Goal: Information Seeking & Learning: Learn about a topic

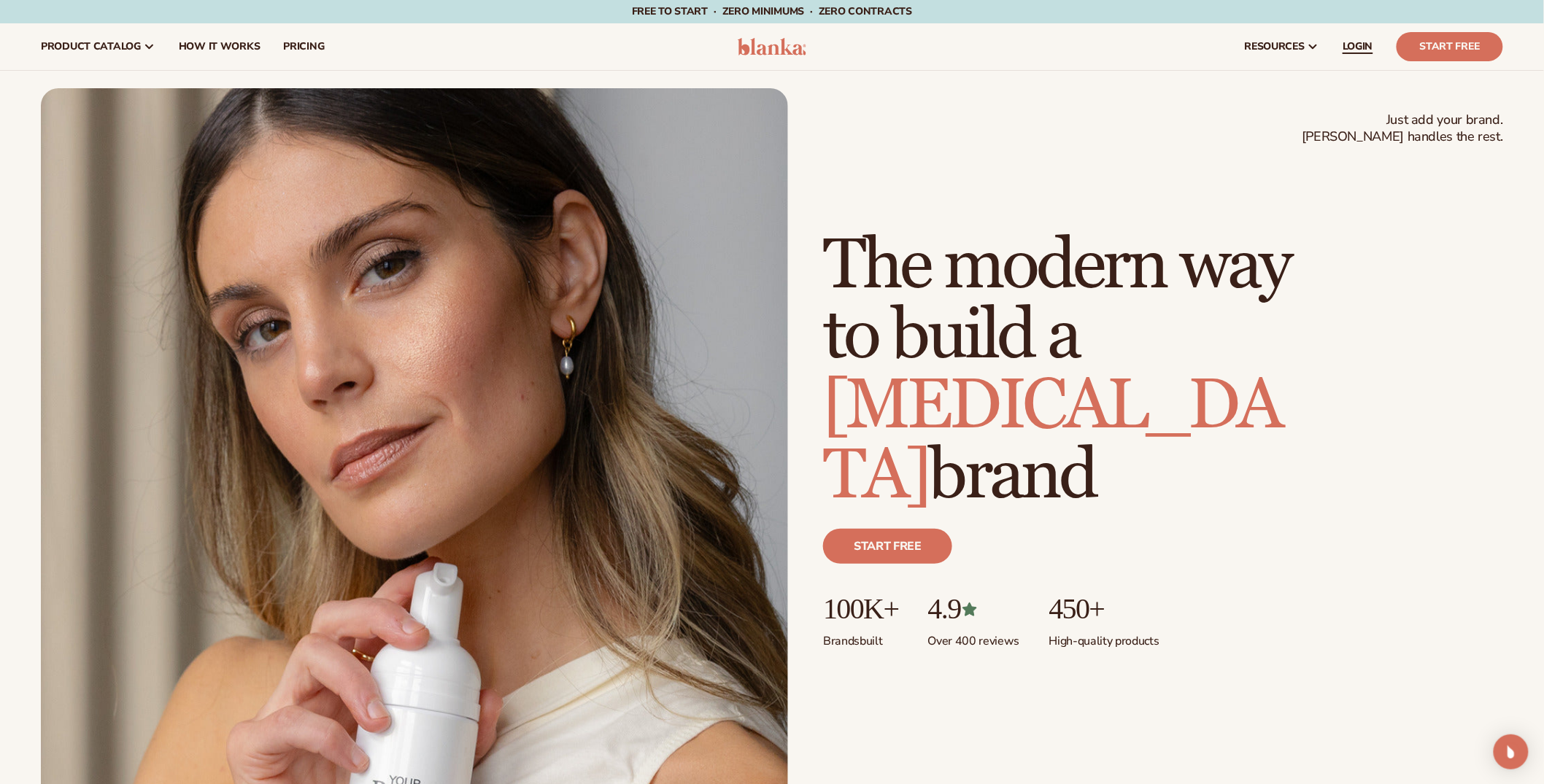
click at [1355, 50] on span "LOGIN" at bounding box center [1358, 47] width 31 height 12
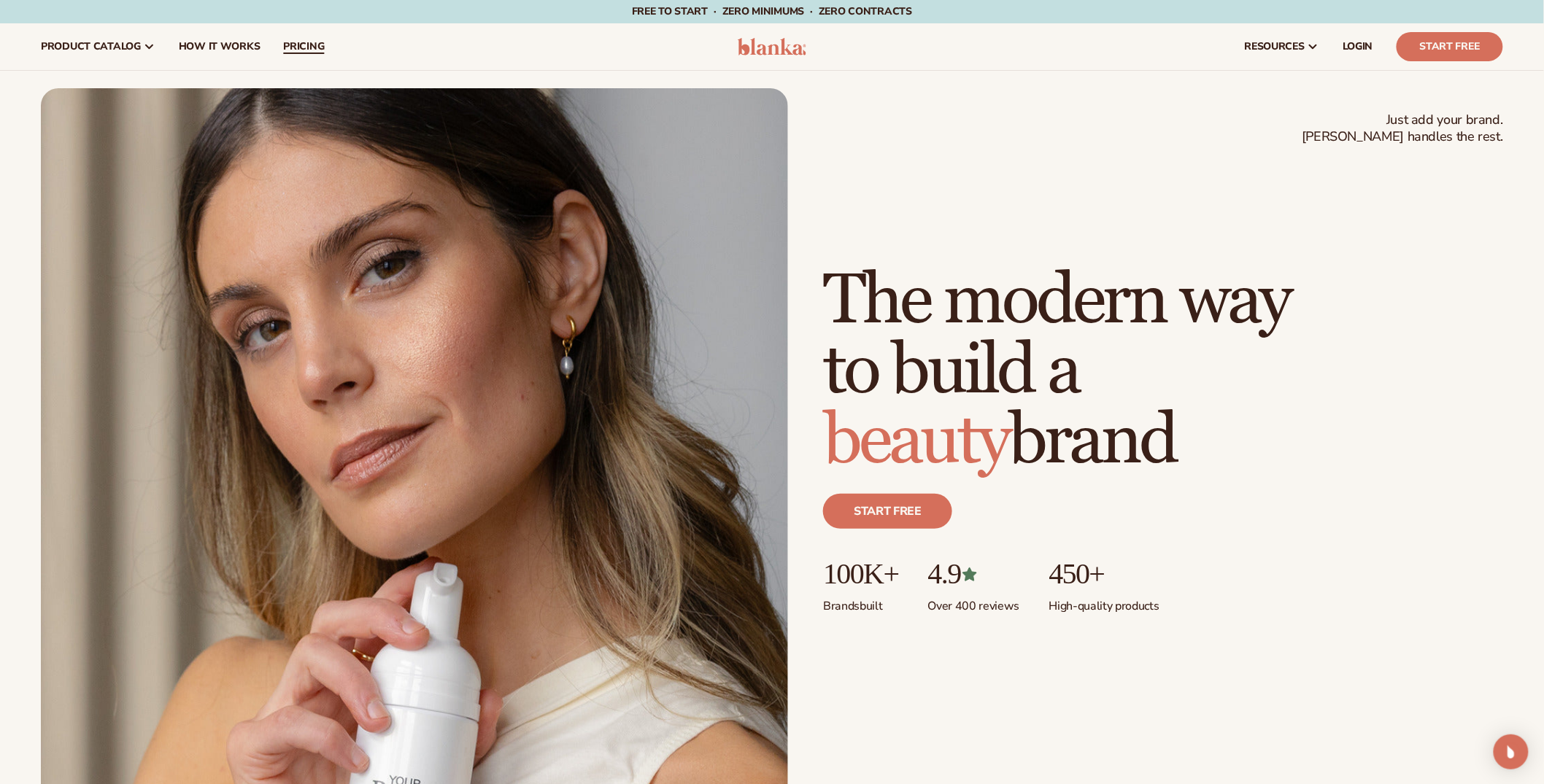
click at [291, 34] on link "pricing" at bounding box center [304, 47] width 65 height 47
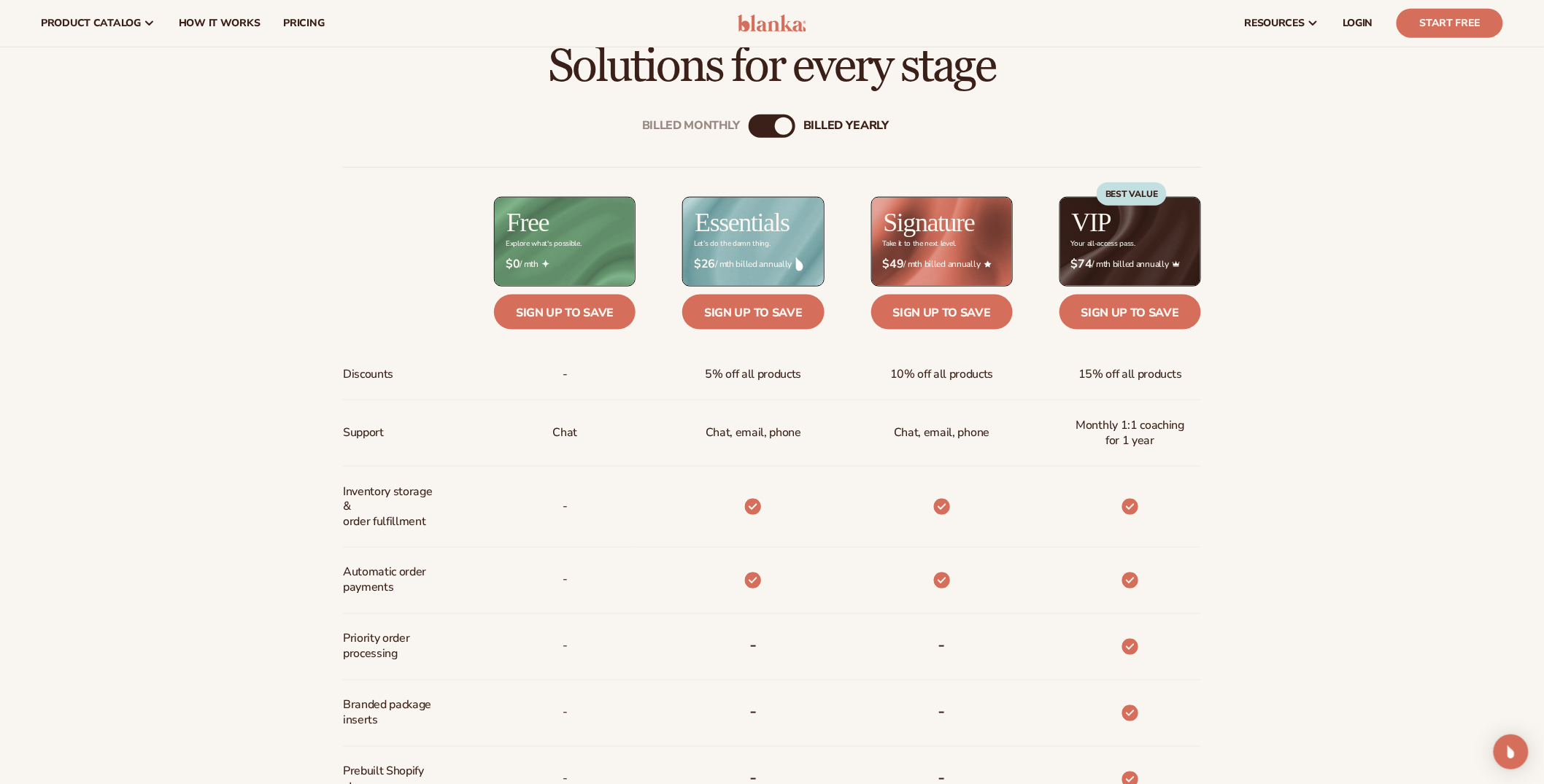
scroll to position [605, 0]
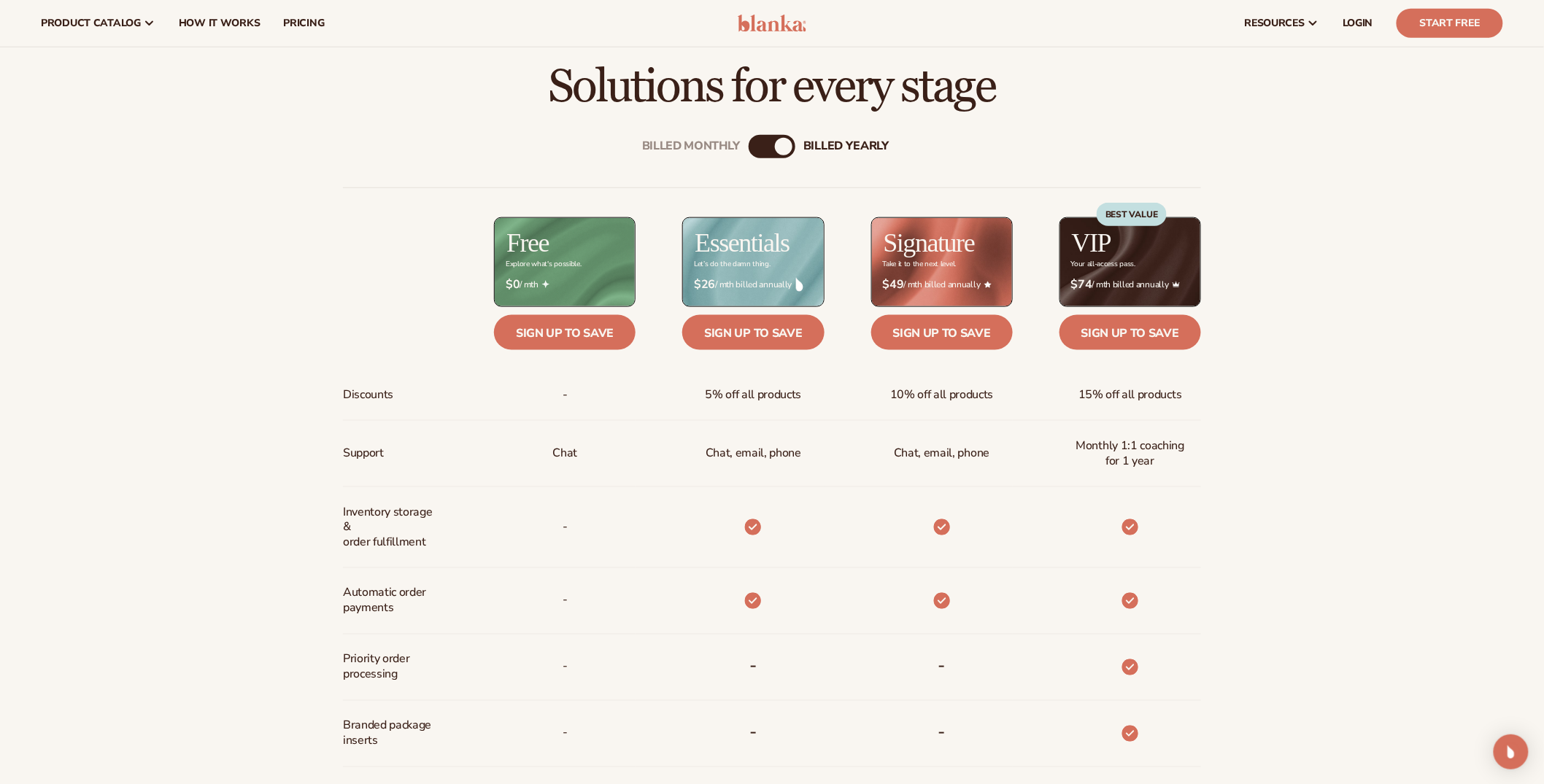
click at [755, 151] on div "Billed Monthly" at bounding box center [757, 147] width 18 height 18
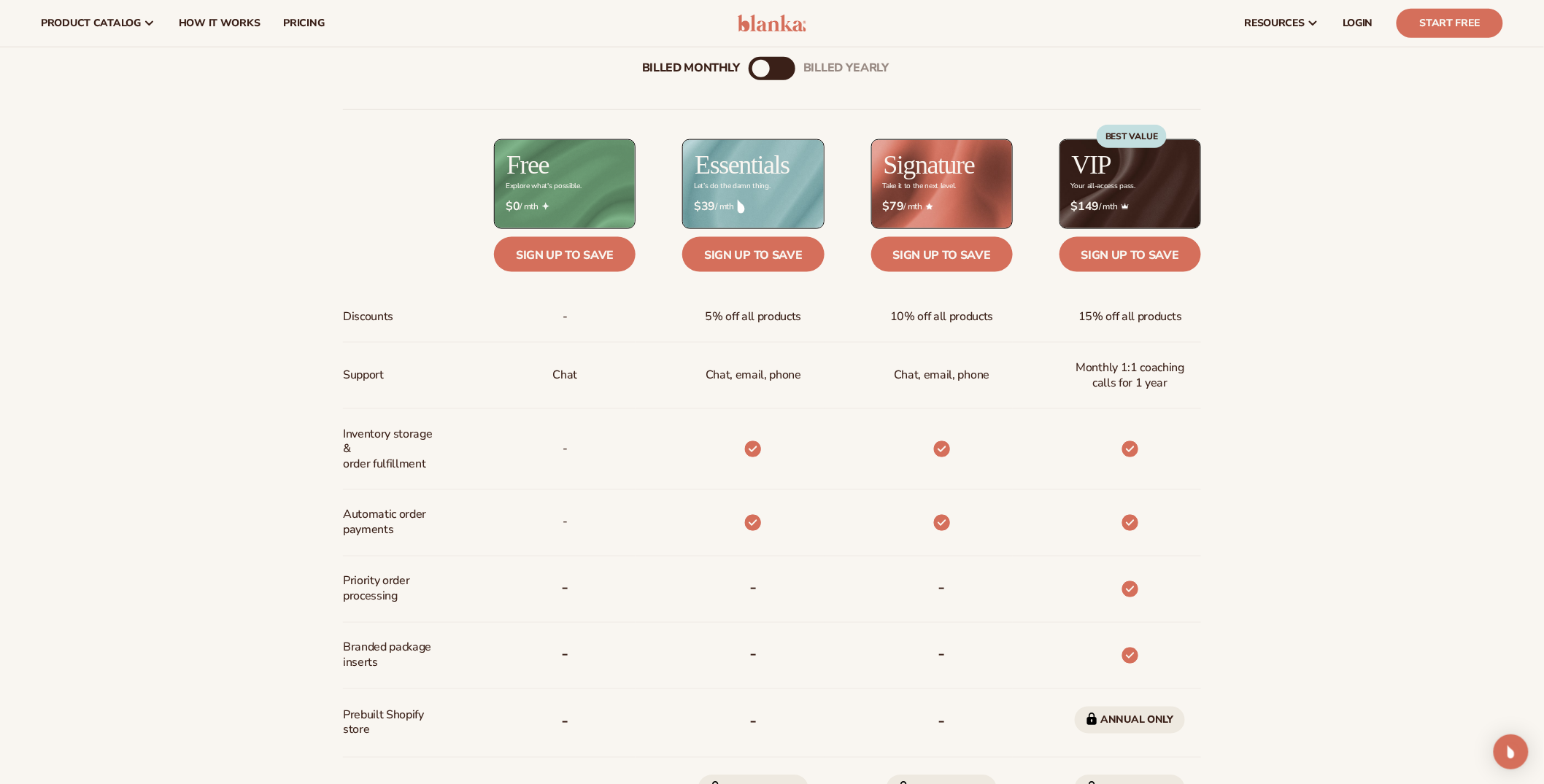
scroll to position [681, 0]
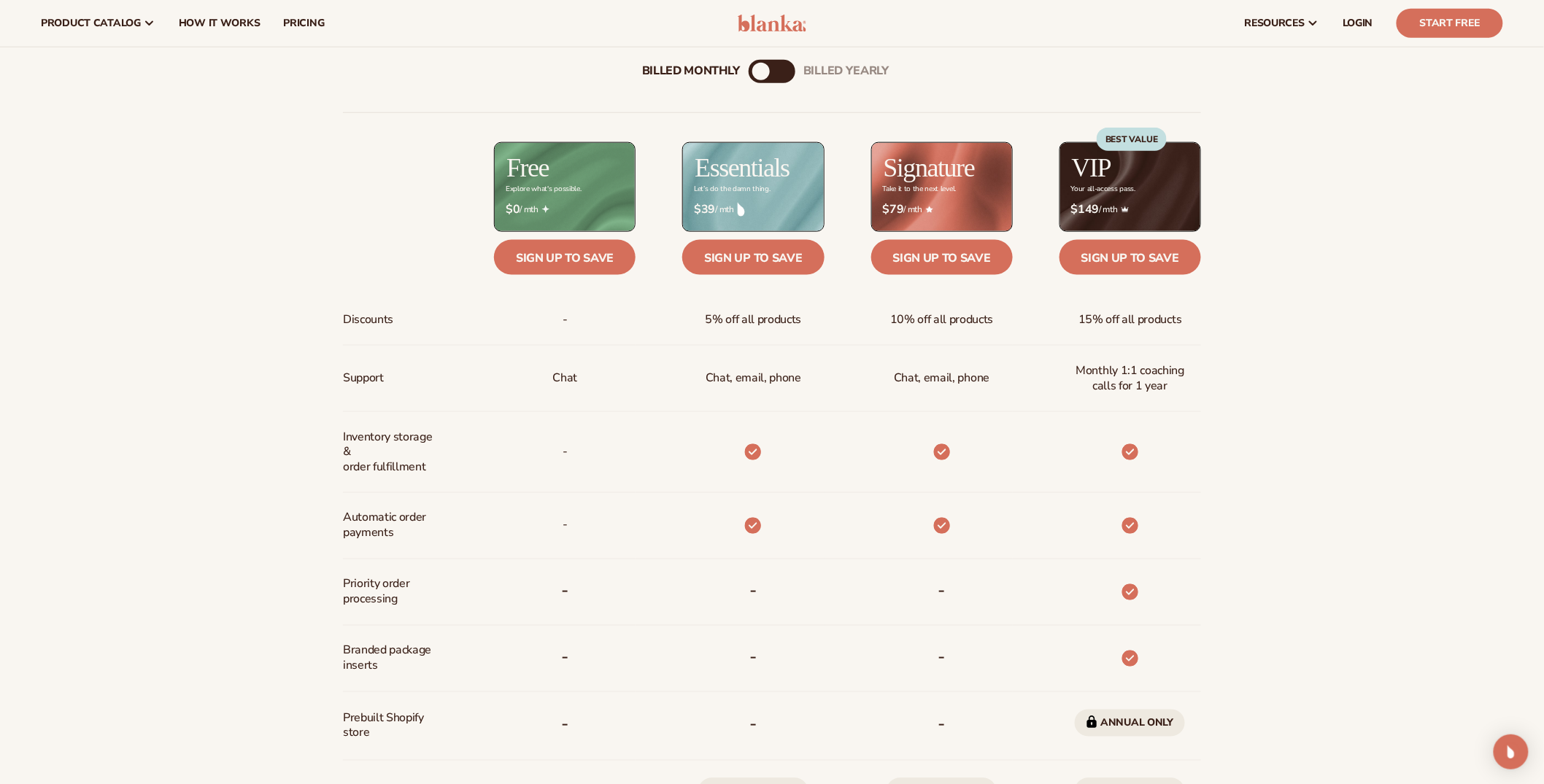
click at [779, 75] on div "billed Yearly" at bounding box center [787, 72] width 18 height 18
click at [746, 67] on div "Billed Monthly billed Yearly Billed Monthly billed Yearly Discounts Support Inv…" at bounding box center [772, 527] width 940 height 981
click at [756, 73] on div "Billed Monthly" at bounding box center [757, 72] width 18 height 18
click at [782, 70] on div "billed Yearly" at bounding box center [787, 72] width 18 height 18
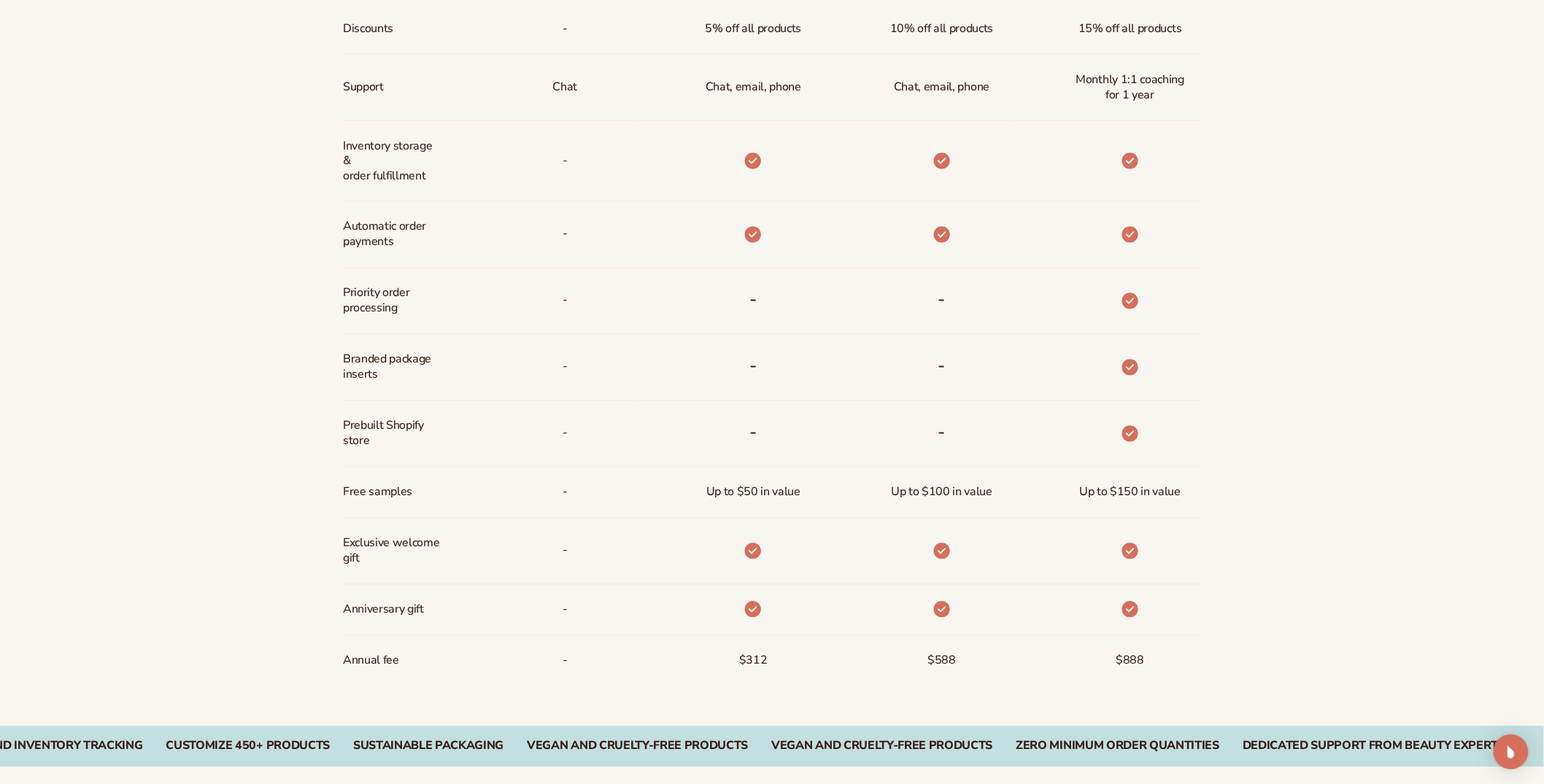
scroll to position [974, 0]
click at [751, 662] on span "$312" at bounding box center [753, 659] width 29 height 27
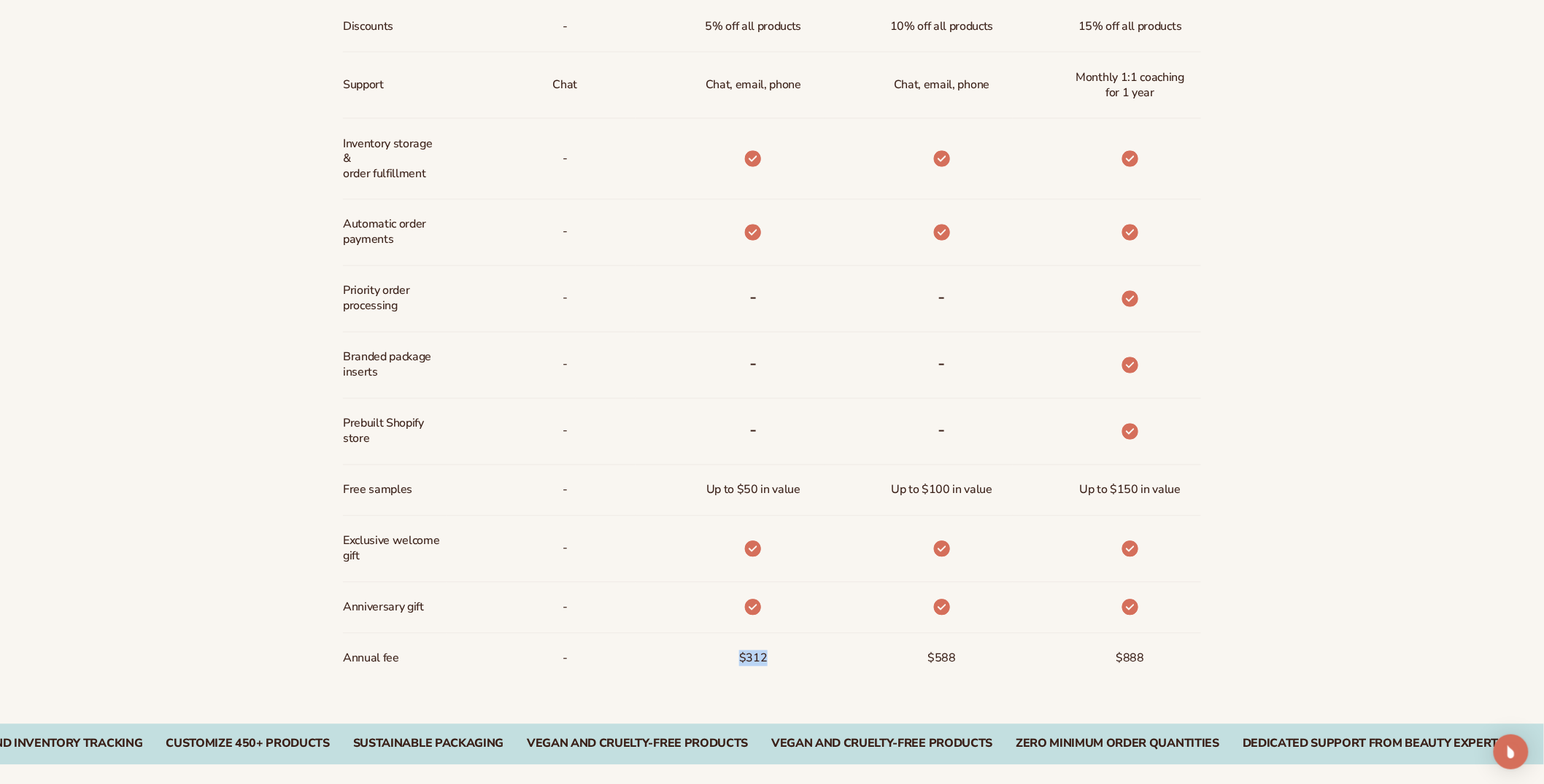
click at [751, 662] on span "$312" at bounding box center [753, 659] width 29 height 27
click at [765, 658] on span "$312" at bounding box center [753, 659] width 29 height 27
drag, startPoint x: 765, startPoint y: 658, endPoint x: 738, endPoint y: 658, distance: 27.0
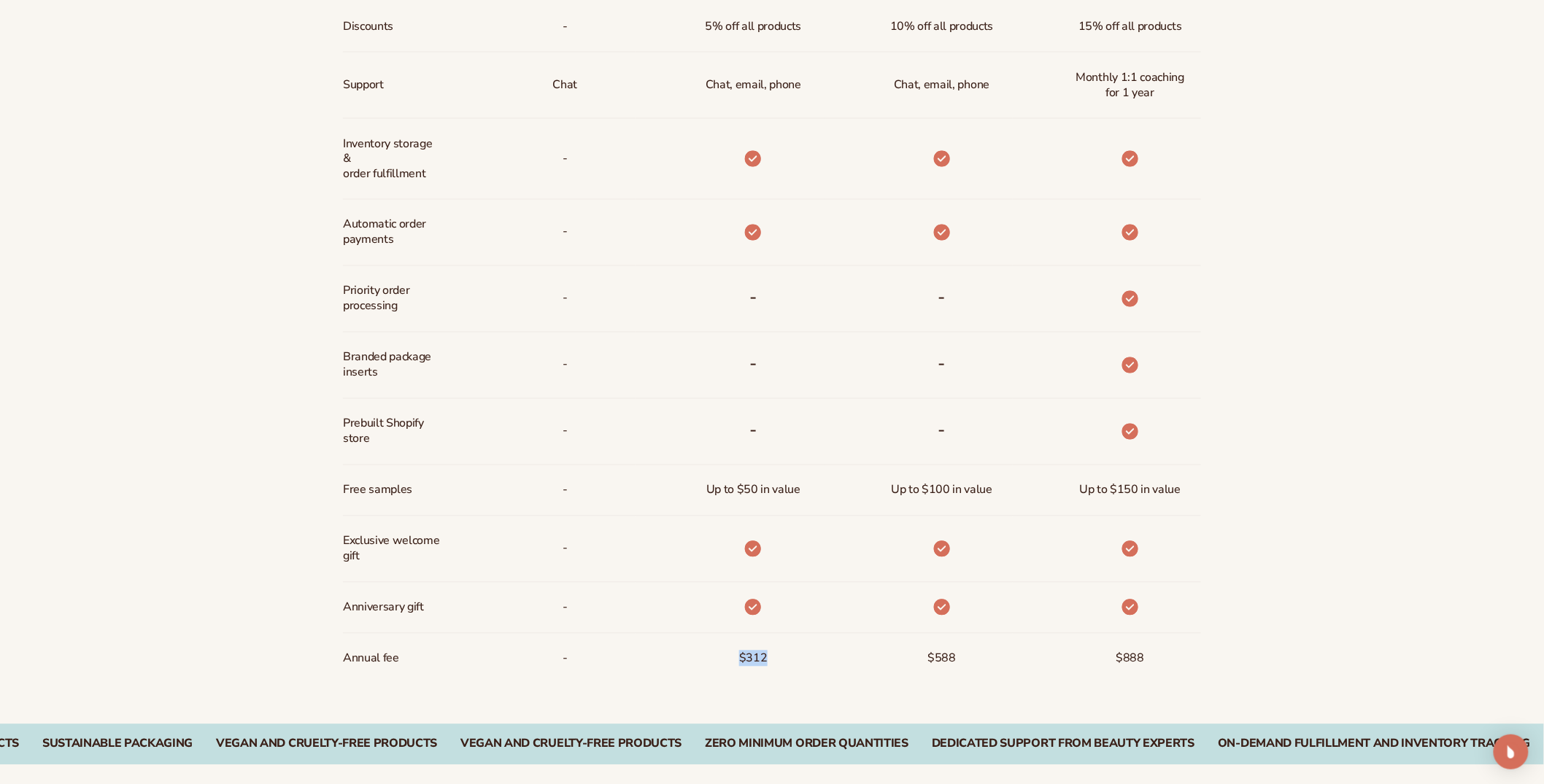
click at [740, 658] on span "$312" at bounding box center [753, 659] width 29 height 27
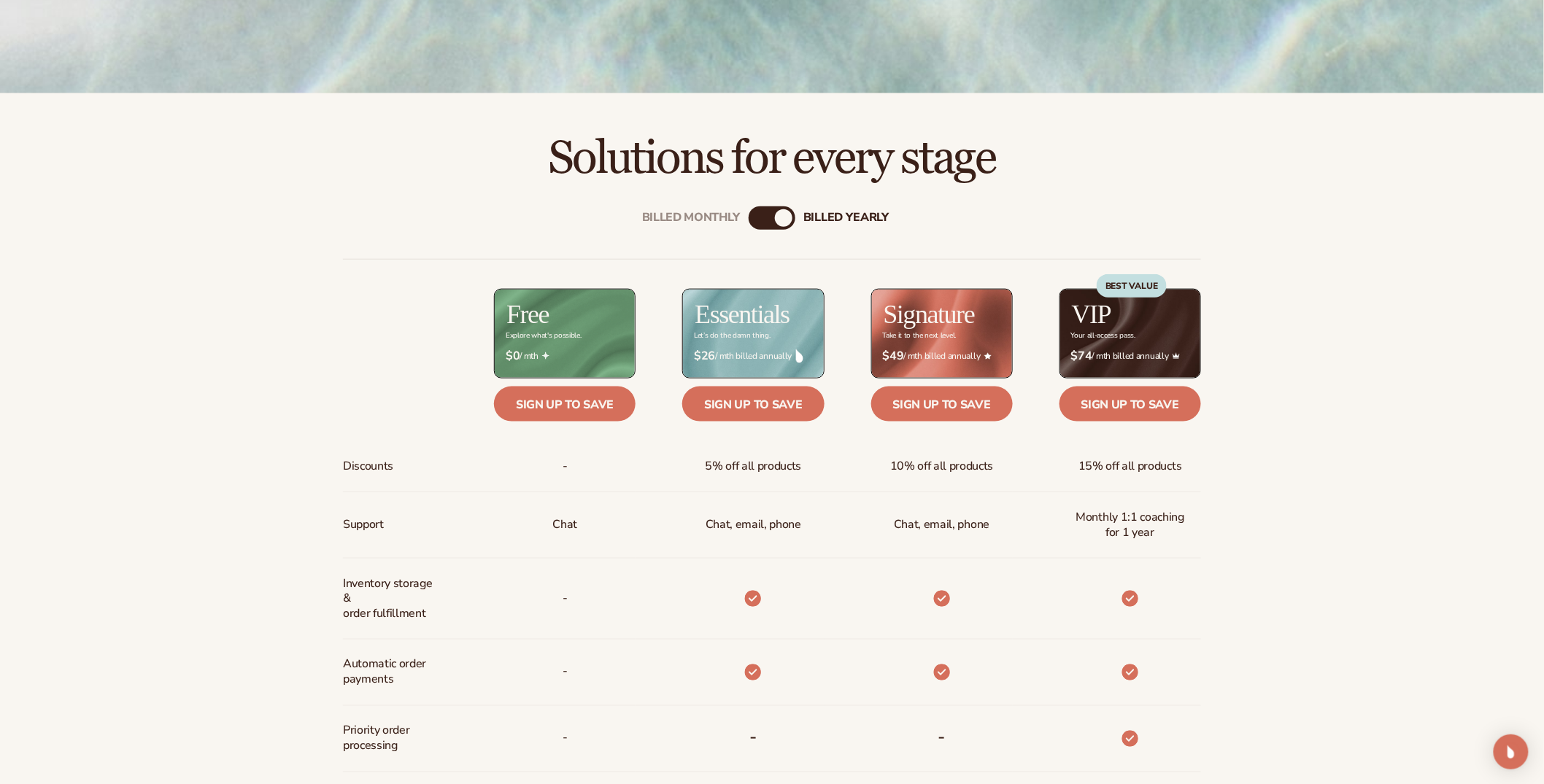
scroll to position [537, 0]
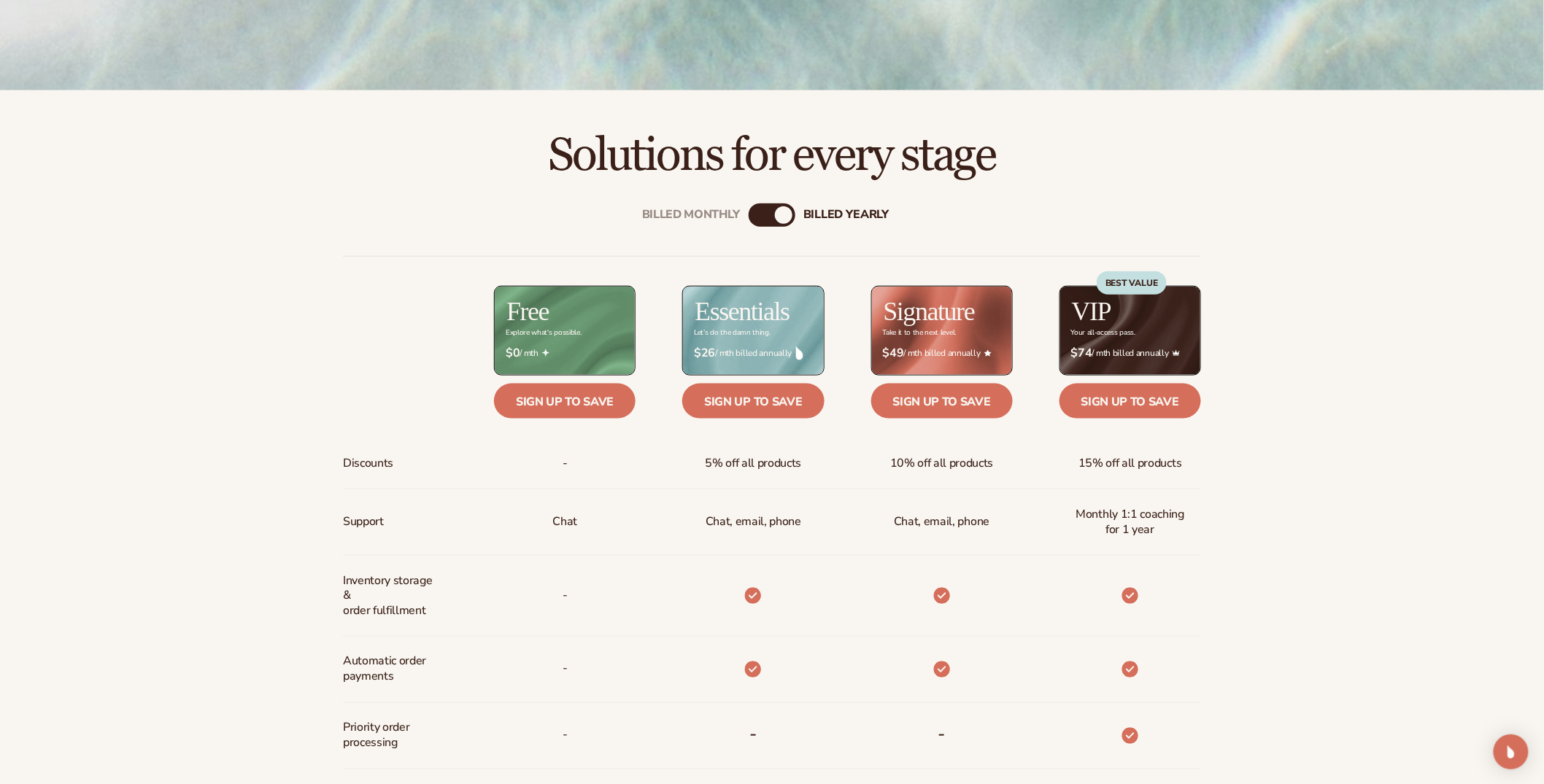
click at [750, 450] on span "5% off all products" at bounding box center [753, 463] width 96 height 27
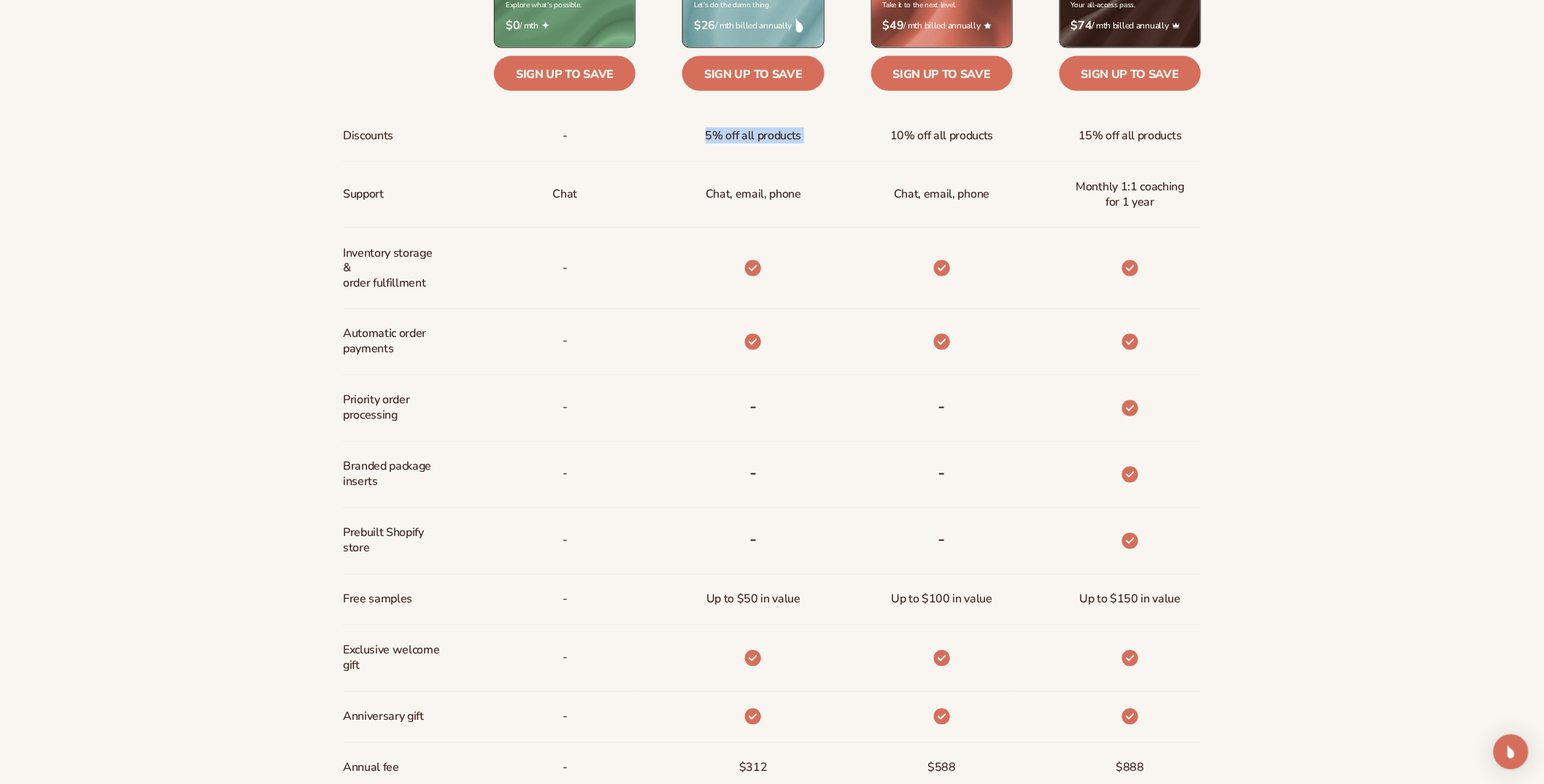
scroll to position [866, 0]
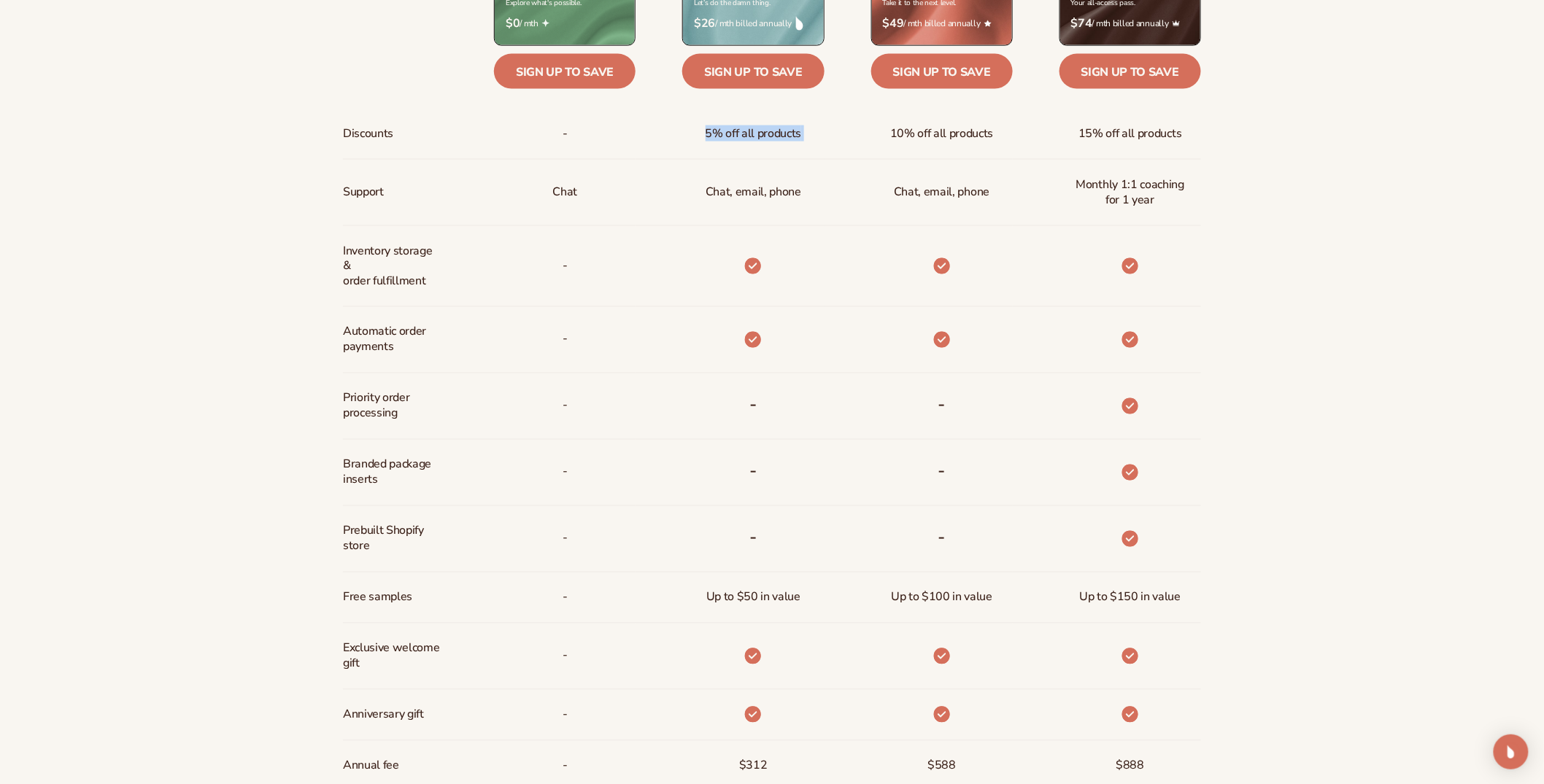
click at [754, 591] on span "Up to $50 in value" at bounding box center [753, 597] width 94 height 27
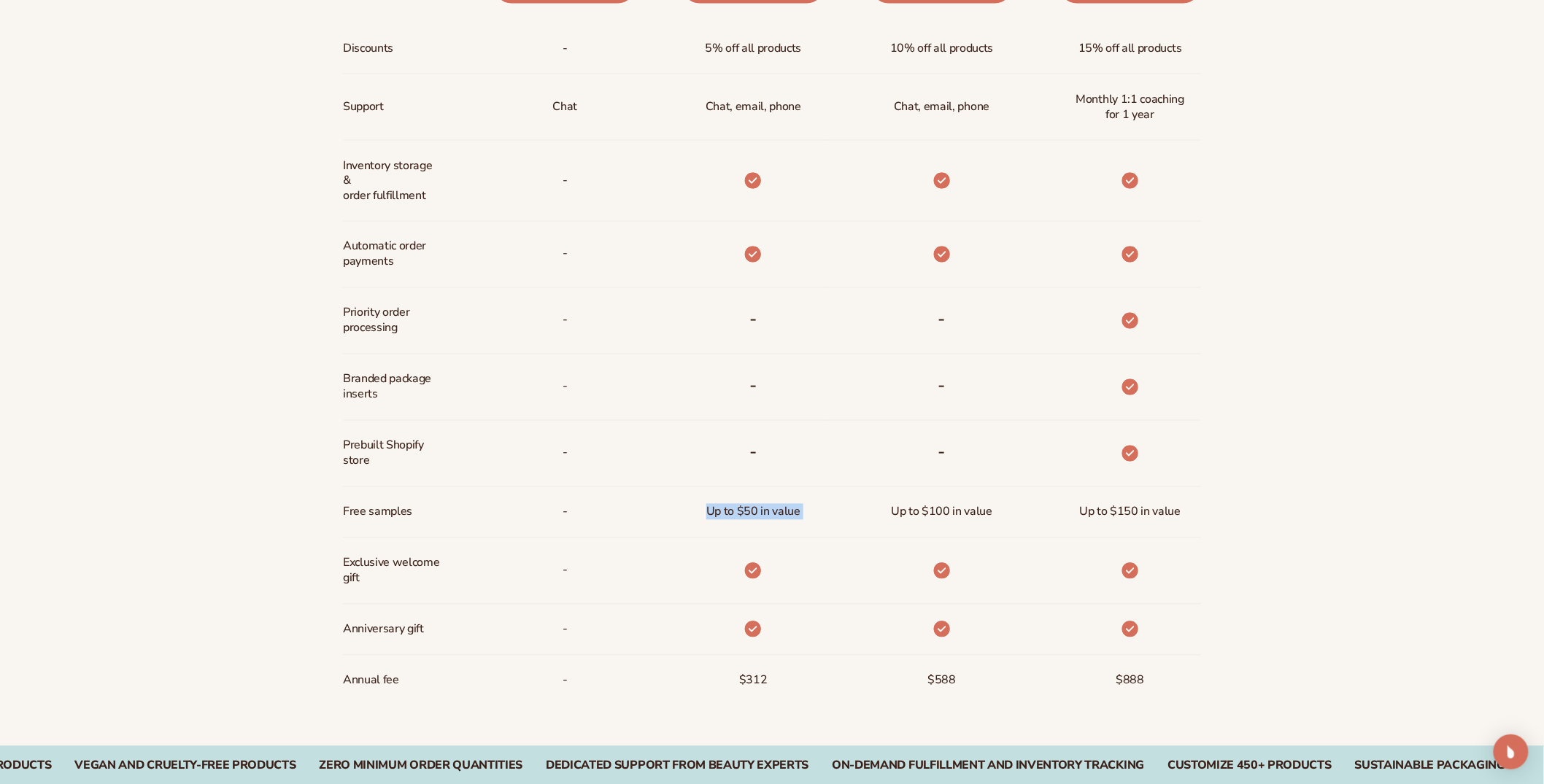
scroll to position [955, 0]
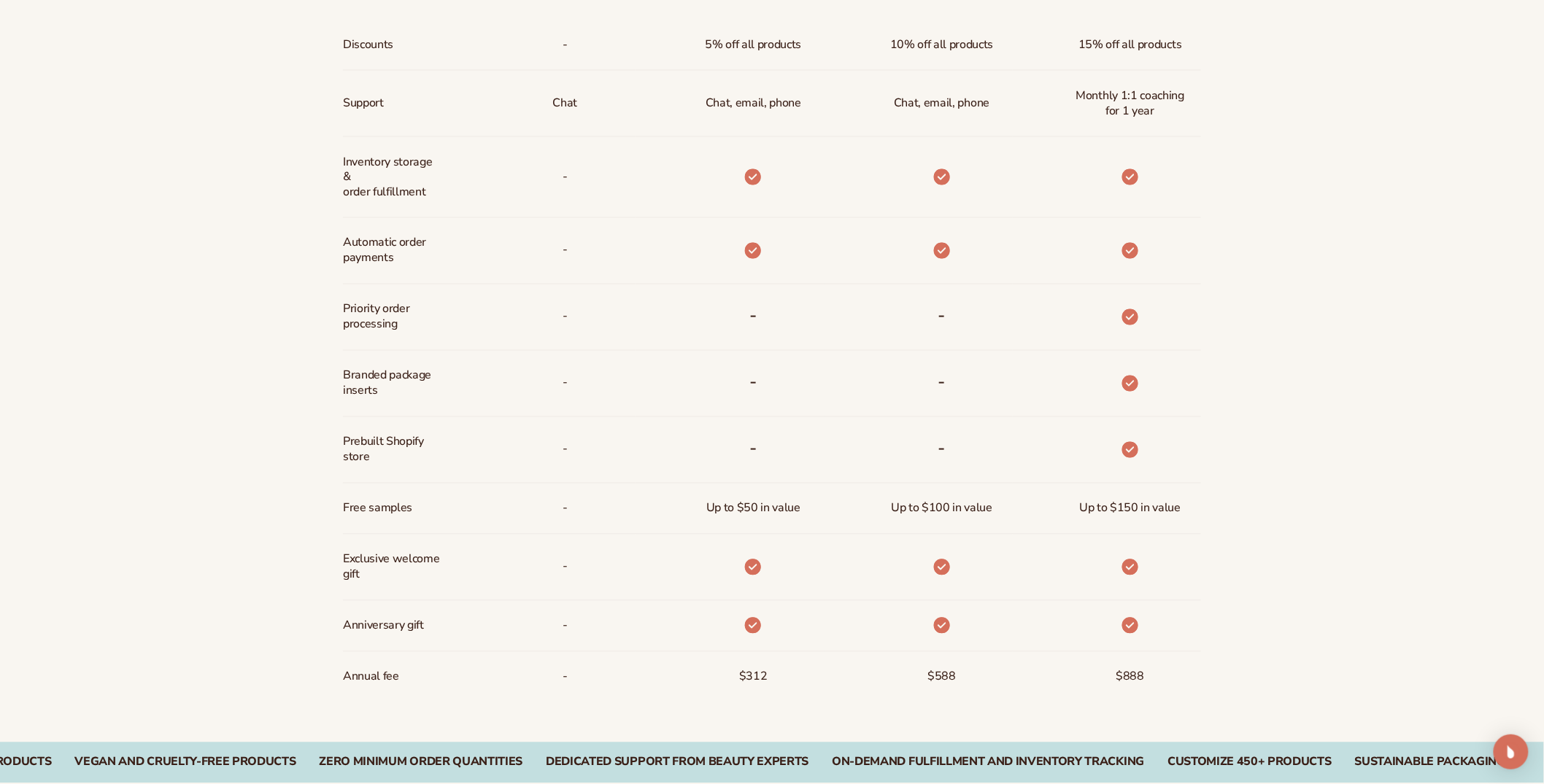
click at [750, 676] on span "$312" at bounding box center [753, 677] width 29 height 27
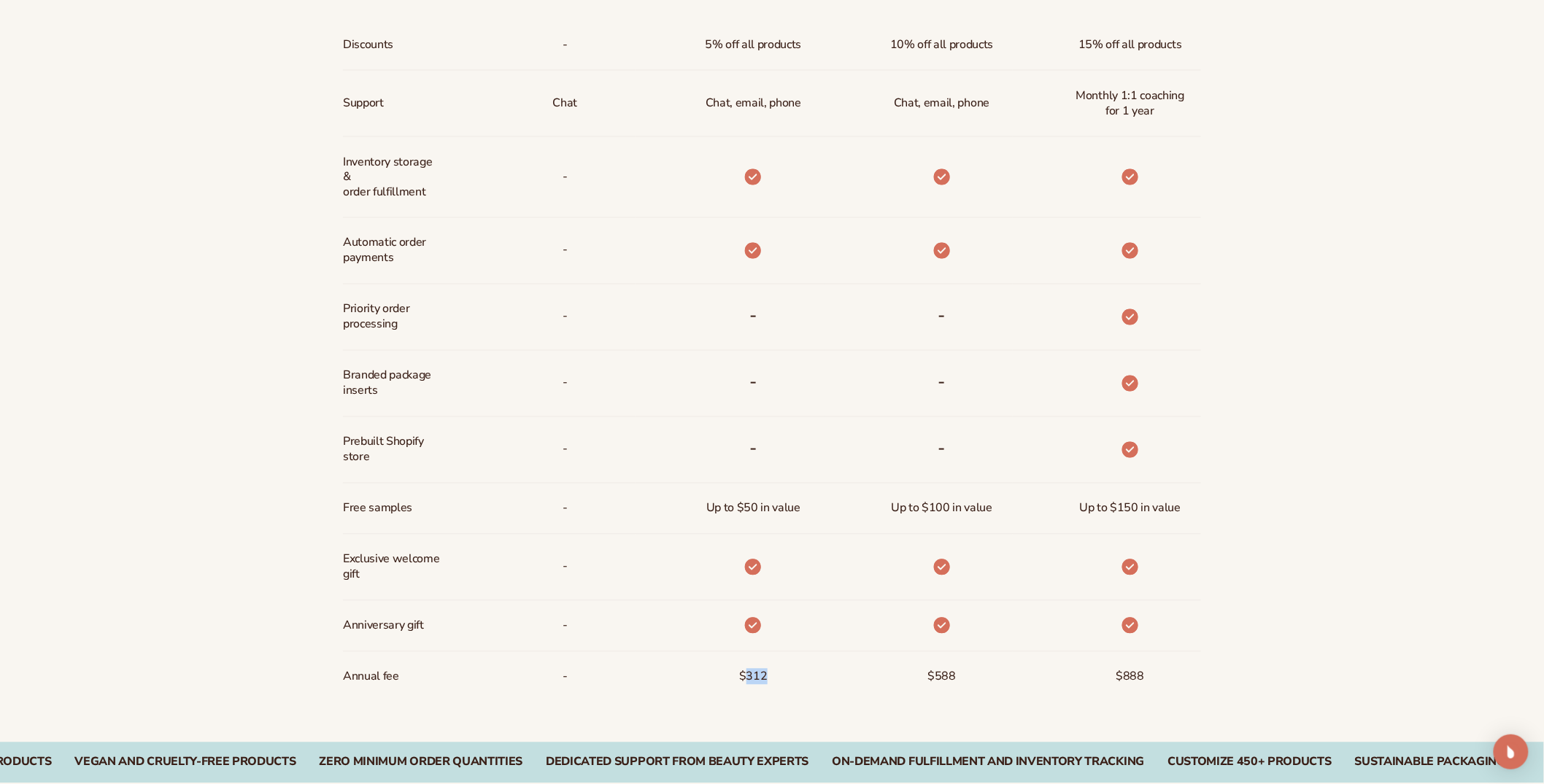
click at [750, 676] on span "$312" at bounding box center [753, 677] width 29 height 27
